Goal: Navigation & Orientation: Find specific page/section

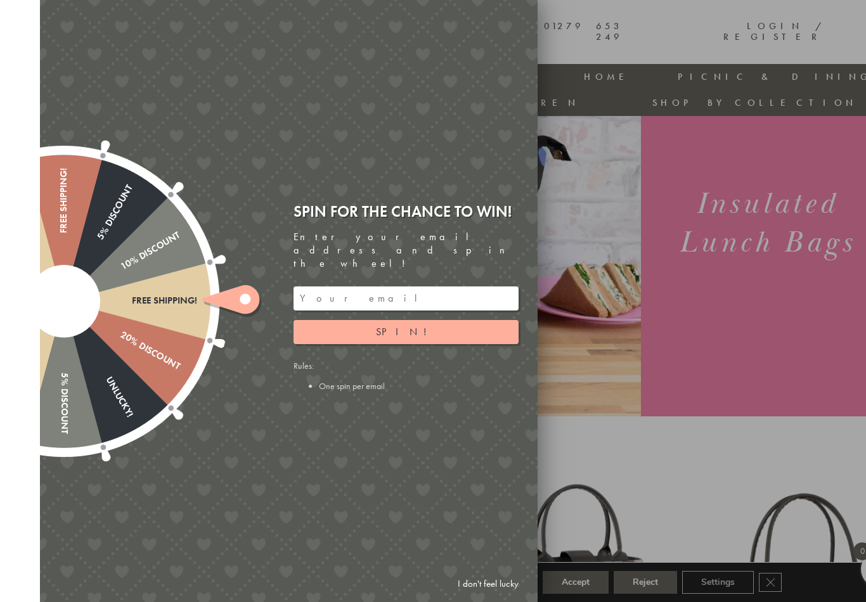
scroll to position [214, 0]
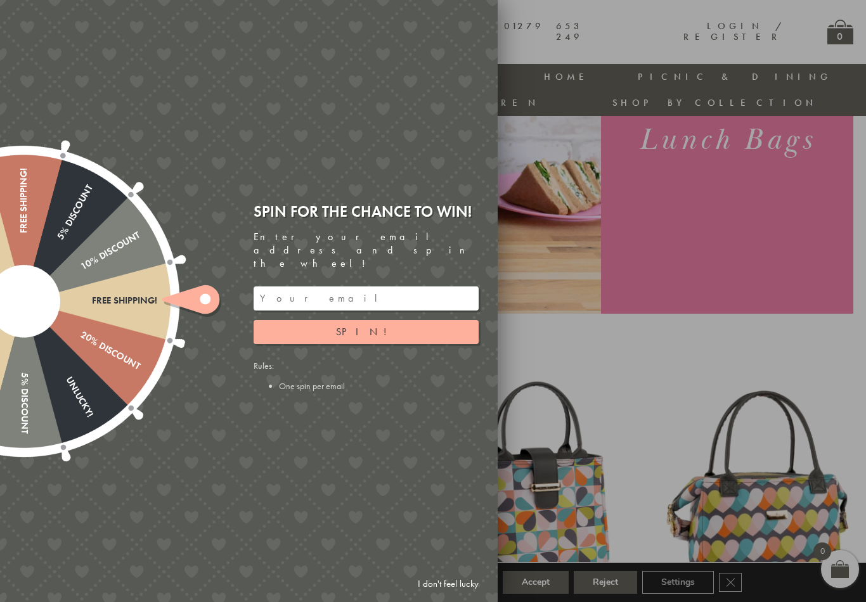
click at [465, 596] on link "I don't feel lucky" at bounding box center [449, 584] width 74 height 23
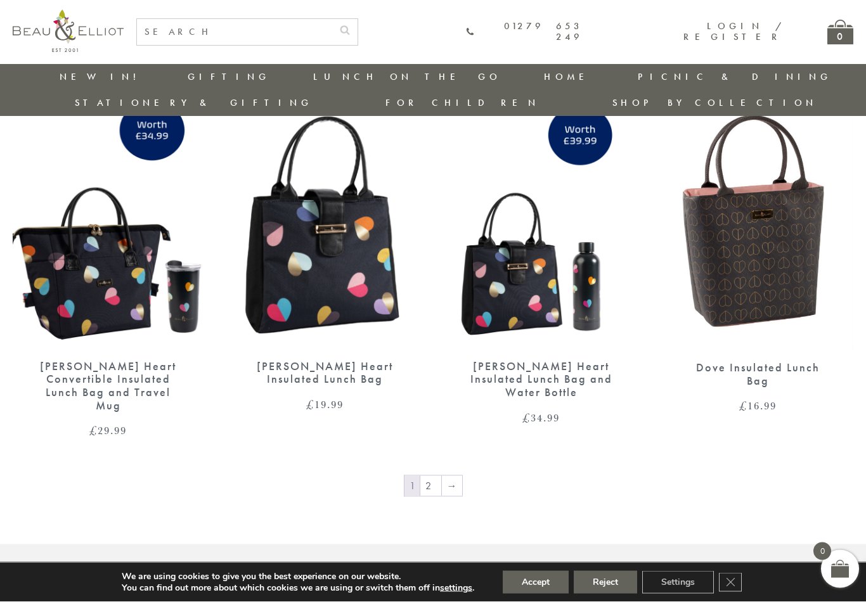
scroll to position [1992, 0]
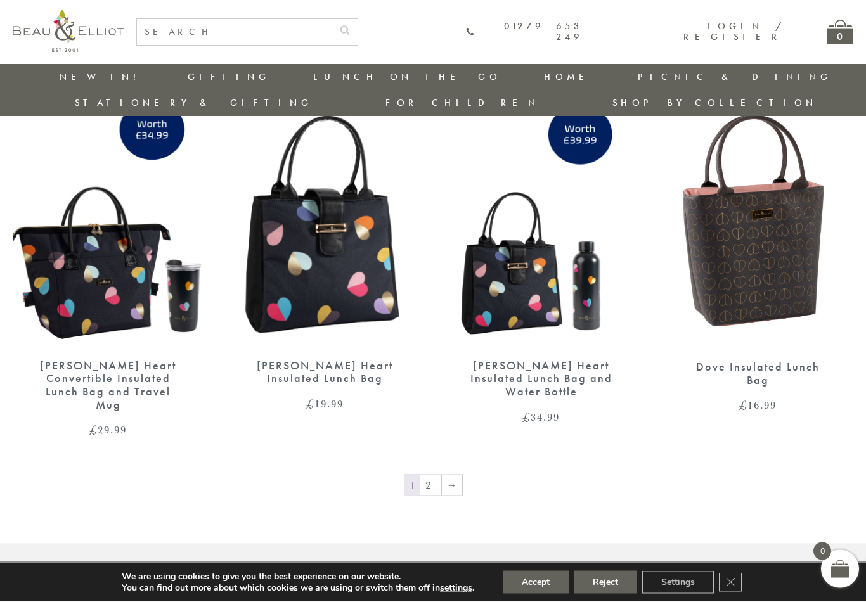
click at [448, 476] on link "→" at bounding box center [452, 486] width 20 height 20
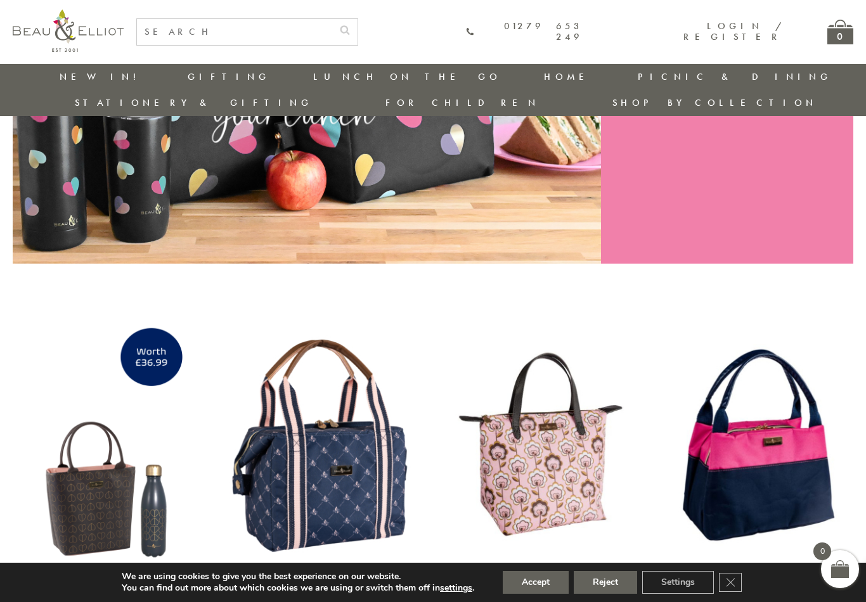
scroll to position [265, 0]
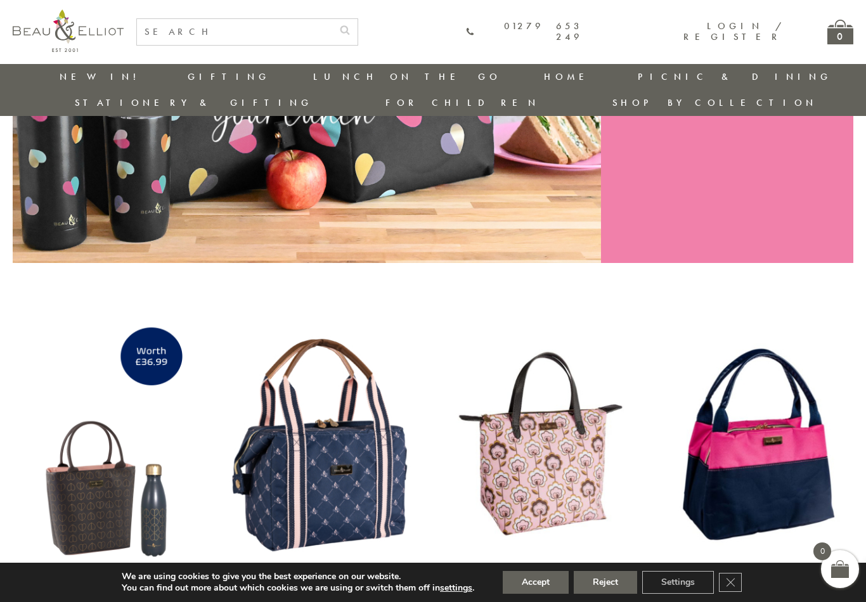
click at [326, 105] on link "Insulated Lunch Bags" at bounding box center [383, 114] width 114 height 22
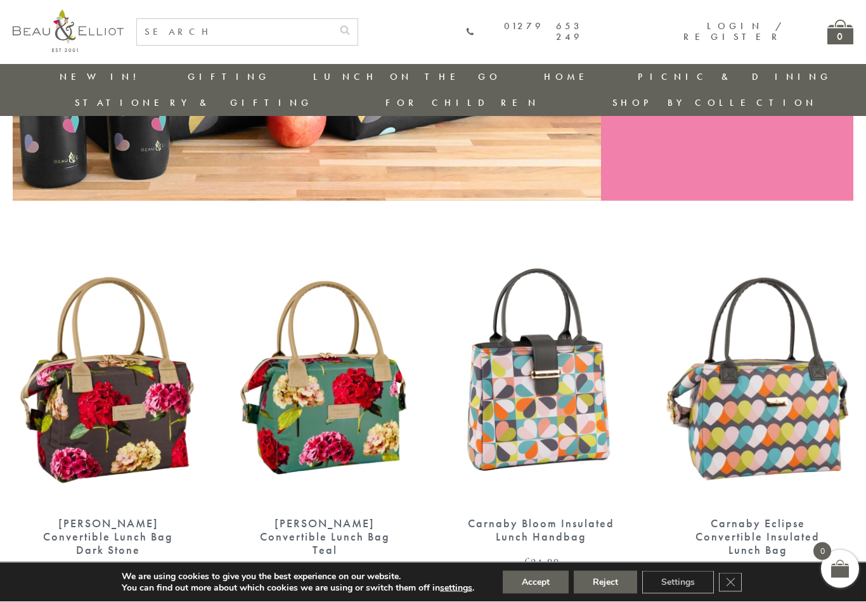
scroll to position [328, 0]
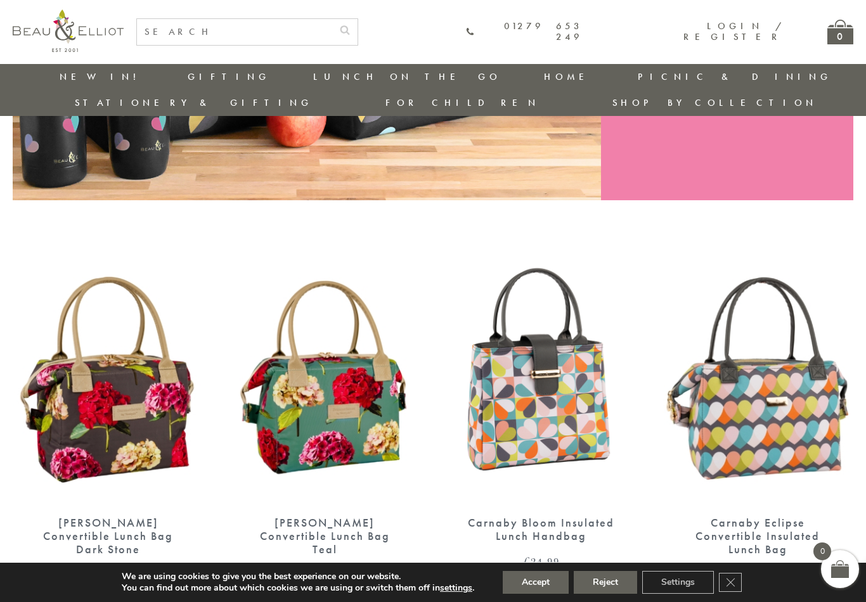
click at [557, 113] on link "Storage" at bounding box center [614, 108] width 114 height 11
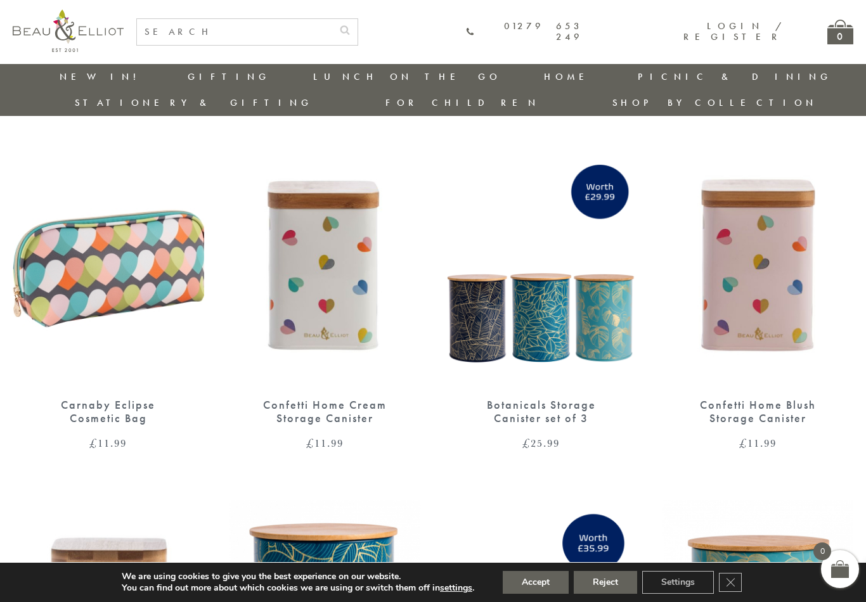
scroll to position [1176, 0]
